Goal: Consume media (video, audio)

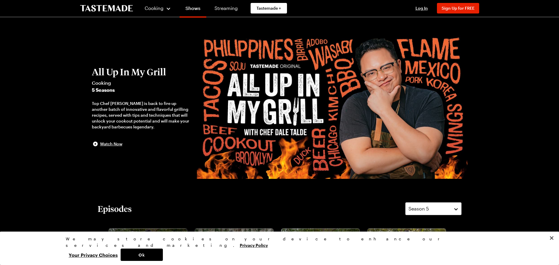
drag, startPoint x: 141, startPoint y: 104, endPoint x: 125, endPoint y: 104, distance: 16.2
click at [125, 104] on div "Top Chef [PERSON_NAME] is back to fire up another batch of innovative and flavo…" at bounding box center [141, 115] width 99 height 29
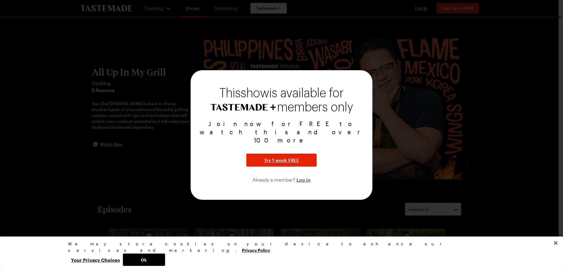
click at [128, 167] on div at bounding box center [281, 135] width 563 height 270
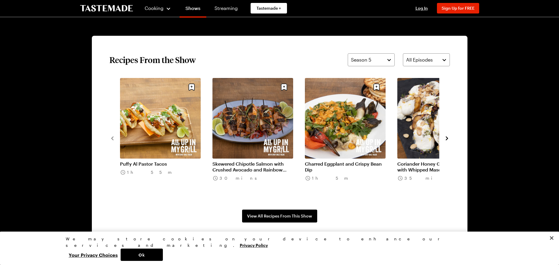
scroll to position [440, 0]
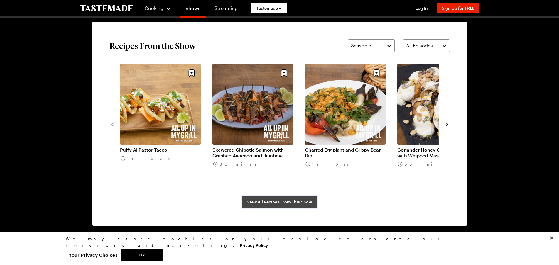
click at [268, 200] on span "View All Recipes From This Show" at bounding box center [279, 202] width 65 height 6
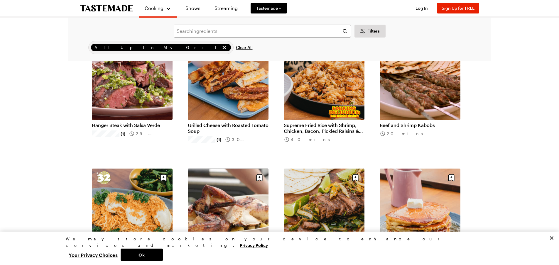
scroll to position [49, 0]
